Goal: Task Accomplishment & Management: Use online tool/utility

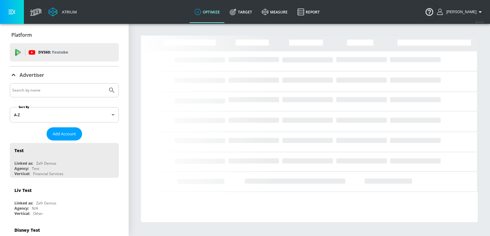
click at [46, 88] on input "Search by name" at bounding box center [58, 90] width 93 height 8
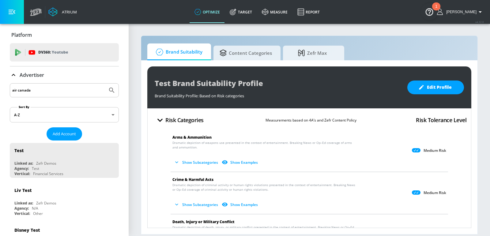
type input "air canada"
click at [105, 84] on button "Submit Search" at bounding box center [111, 90] width 13 height 13
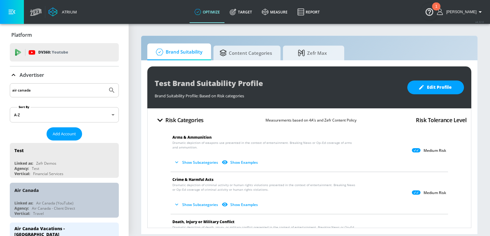
drag, startPoint x: 44, startPoint y: 192, endPoint x: 112, endPoint y: 114, distance: 103.0
click at [44, 192] on div "Air Canada" at bounding box center [65, 190] width 103 height 15
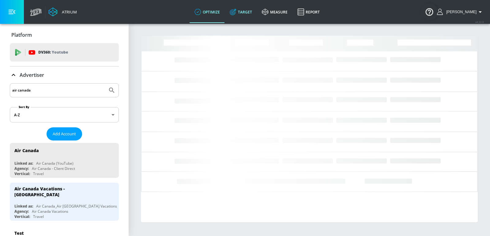
click at [250, 8] on link "Target" at bounding box center [241, 12] width 32 height 22
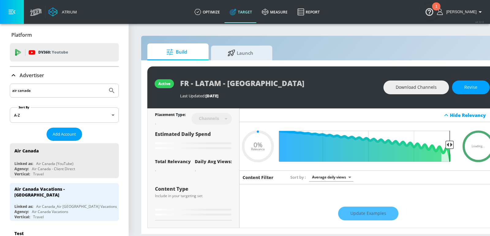
type input "0.05"
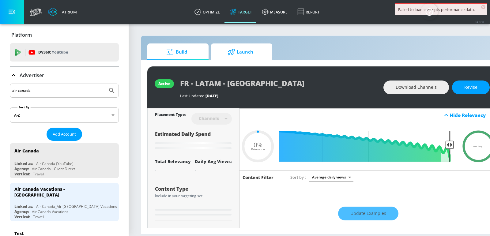
click at [249, 52] on span "Launch" at bounding box center [240, 52] width 47 height 15
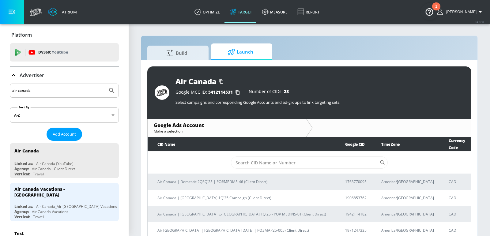
click at [263, 152] on td "​" at bounding box center [309, 163] width 323 height 22
click at [268, 156] on input "Sort By" at bounding box center [305, 162] width 148 height 12
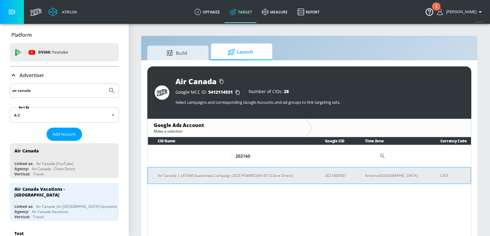
type input "202160"
click at [236, 172] on p "Air Canada | LATAM Guatemala Campaign 2025 PO#MEDIA5-67 (Client Direct)" at bounding box center [234, 175] width 152 height 6
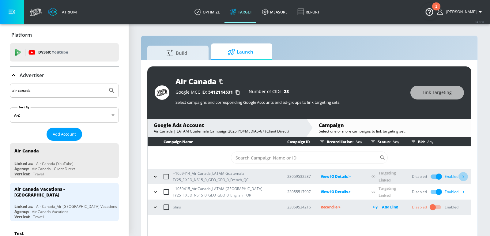
click at [464, 176] on icon "button" at bounding box center [463, 176] width 6 height 6
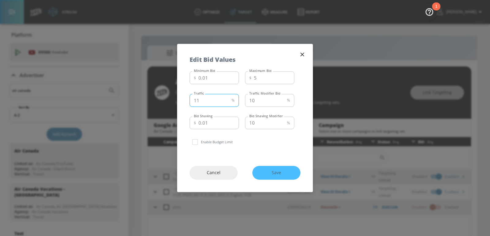
click at [227, 99] on input "11" at bounding box center [208, 100] width 39 height 13
type input "12"
click at [227, 99] on input "12" at bounding box center [208, 100] width 39 height 13
click at [282, 99] on input "11" at bounding box center [264, 100] width 39 height 13
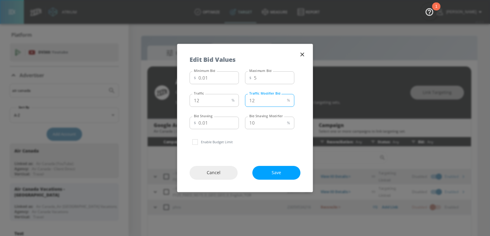
type input "12"
click at [282, 99] on input "12" at bounding box center [264, 100] width 39 height 13
click at [275, 171] on span "Save" at bounding box center [276, 173] width 24 height 8
click at [301, 52] on icon "button" at bounding box center [302, 54] width 7 height 7
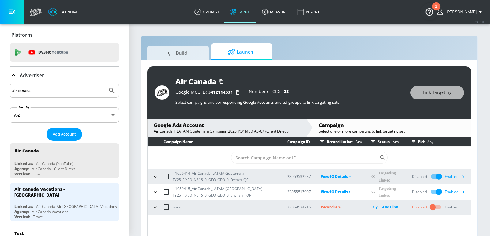
click at [463, 179] on icon "button" at bounding box center [463, 176] width 6 height 6
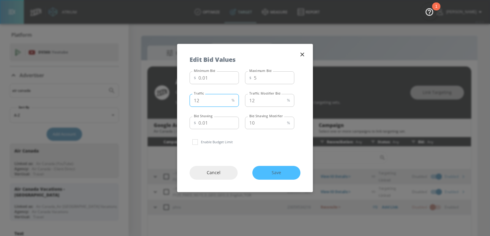
click at [216, 99] on input "12" at bounding box center [208, 100] width 39 height 13
type input "15"
click at [265, 99] on input "12" at bounding box center [264, 100] width 39 height 13
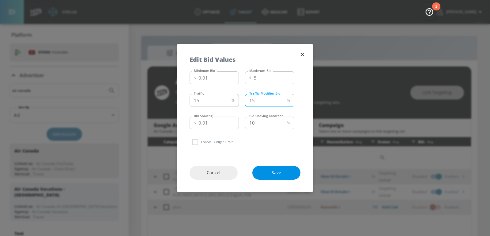
type input "15"
click at [274, 174] on span "Save" at bounding box center [276, 173] width 24 height 8
click at [304, 53] on icon "button" at bounding box center [302, 54] width 7 height 7
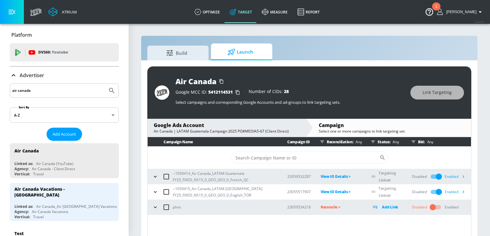
click at [220, 129] on div "Air Canada | LATAM Guatemala Campaign 2025 PO#MEDIA5-67 (Client Direct)" at bounding box center [227, 131] width 146 height 5
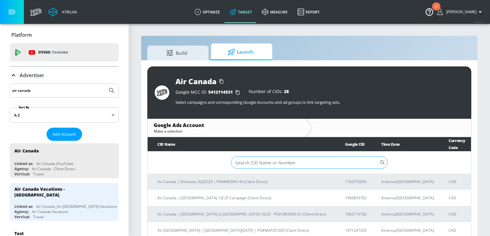
click at [268, 156] on input "Sort By" at bounding box center [305, 162] width 148 height 12
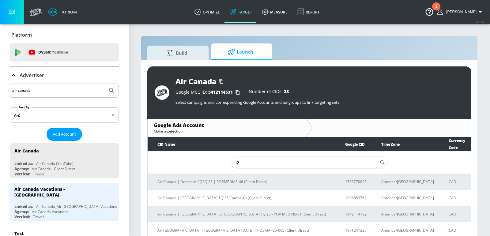
type input "i"
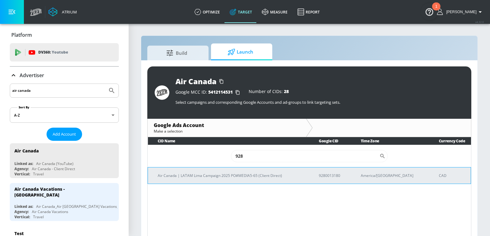
type input "928"
click at [243, 179] on td "Air Canada | LATAM Lima Campaign 2025 PO#MEDIA5-65 (Client Direct)" at bounding box center [228, 175] width 161 height 17
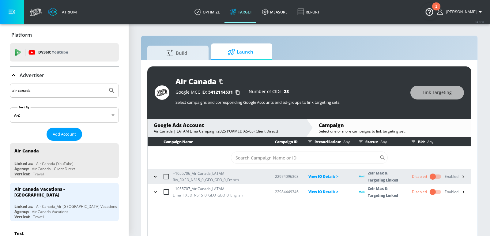
click at [155, 192] on icon "button" at bounding box center [155, 192] width 6 height 6
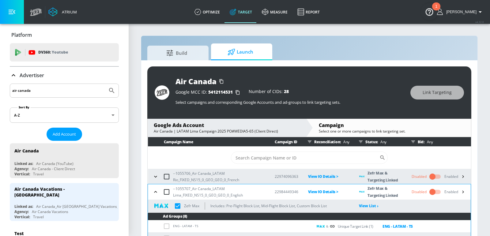
click at [155, 178] on icon "button" at bounding box center [155, 177] width 6 height 6
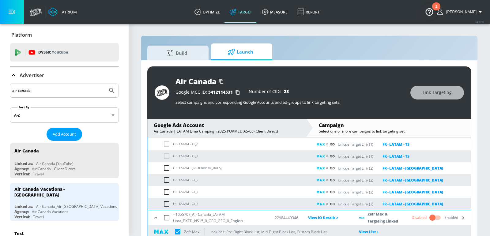
scroll to position [93, 0]
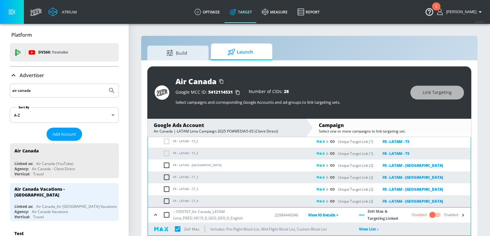
click at [141, 157] on div "Air Canada Google MCC ID: 5412114531 Number of CIDs: 28 Select campaigns and co…" at bounding box center [309, 152] width 336 height 184
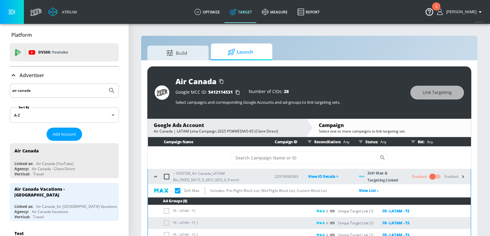
scroll to position [140, 0]
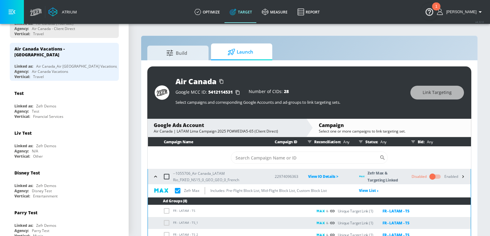
click at [165, 180] on input "checkbox" at bounding box center [166, 176] width 13 height 13
checkbox input "true"
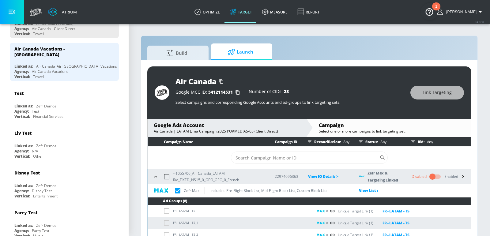
checkbox input "true"
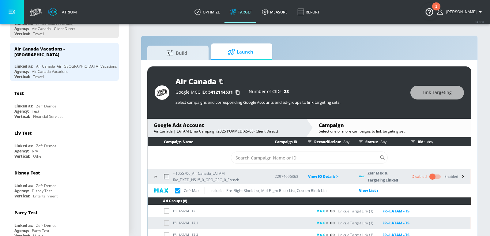
checkbox input "true"
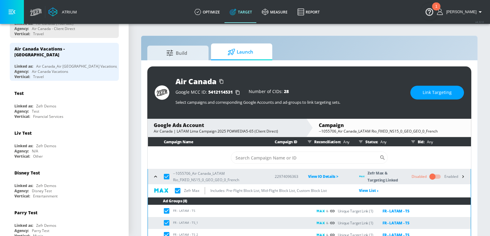
click at [442, 91] on span "Link Targeting" at bounding box center [436, 93] width 29 height 8
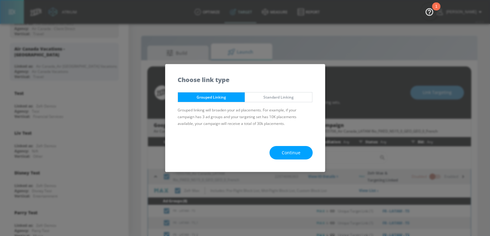
click at [293, 148] on button "Continue" at bounding box center [290, 153] width 43 height 14
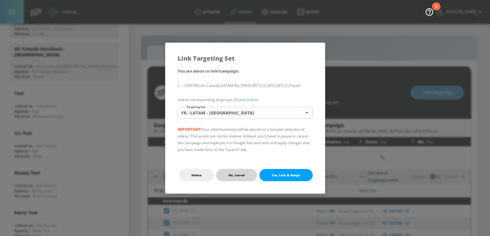
click at [238, 177] on span "No, Cancel" at bounding box center [236, 175] width 16 height 5
checkbox input "true"
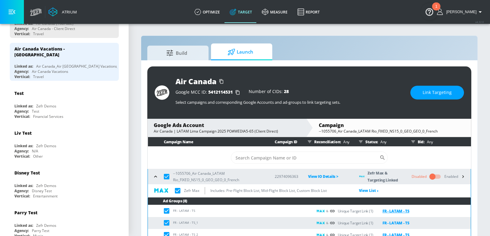
click at [391, 209] on link "FR - LATAM - TS" at bounding box center [391, 211] width 36 height 7
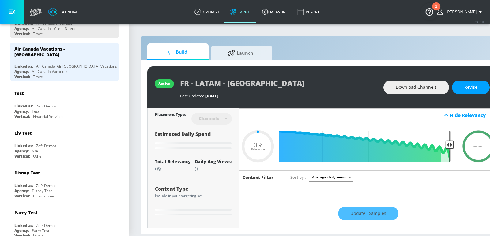
type input "0.38"
